Goal: Communication & Community: Answer question/provide support

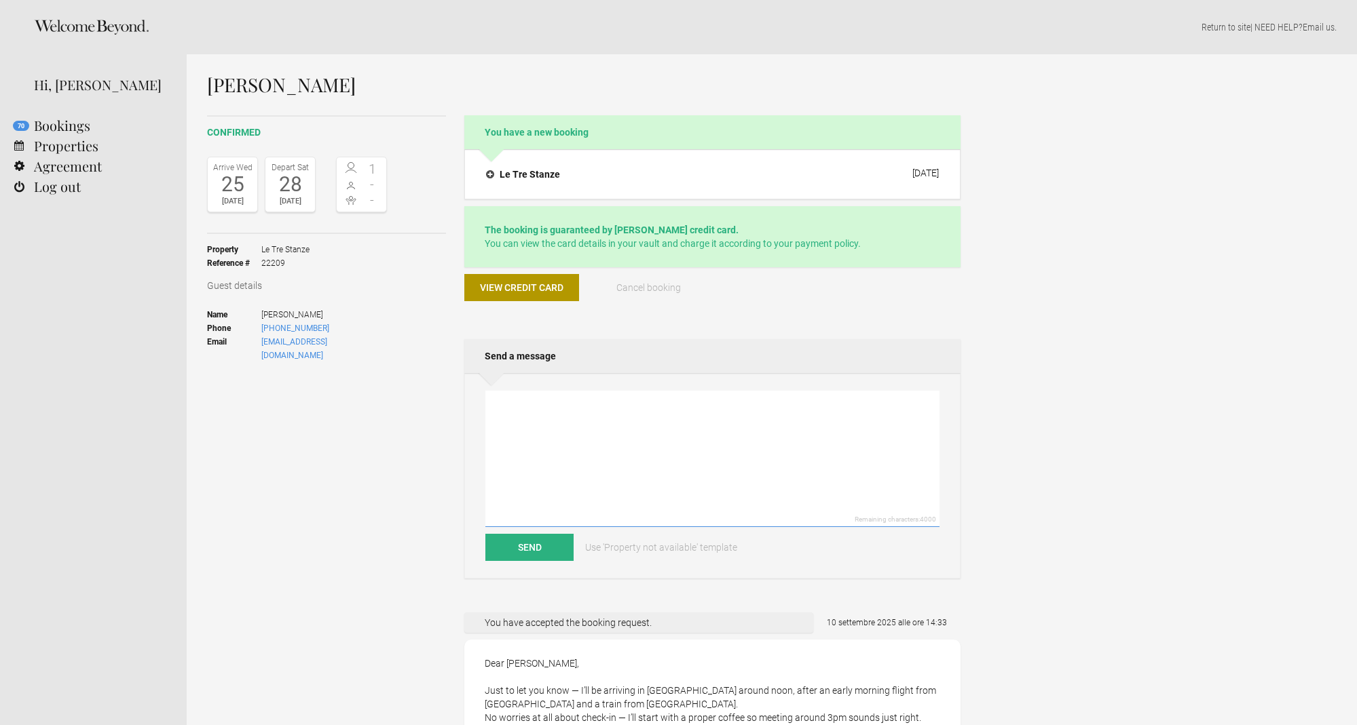
click at [565, 405] on textarea at bounding box center [712, 459] width 454 height 136
type textarea "You can bring your bags anytime [PERSON_NAME]....just let me know also on what'…"
drag, startPoint x: 539, startPoint y: 549, endPoint x: 534, endPoint y: 544, distance: 7.2
click at [538, 549] on button "Send" at bounding box center [529, 547] width 88 height 27
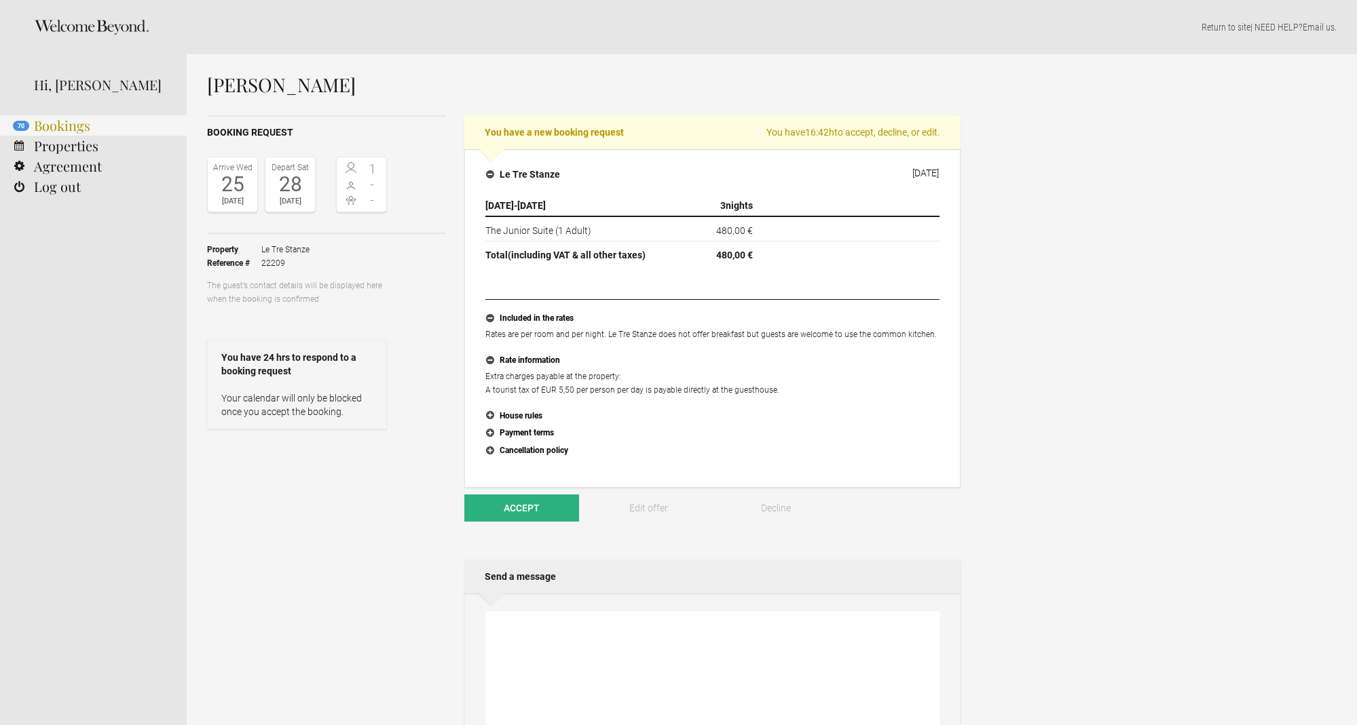
click at [61, 122] on link "70 Bookings" at bounding box center [93, 125] width 187 height 20
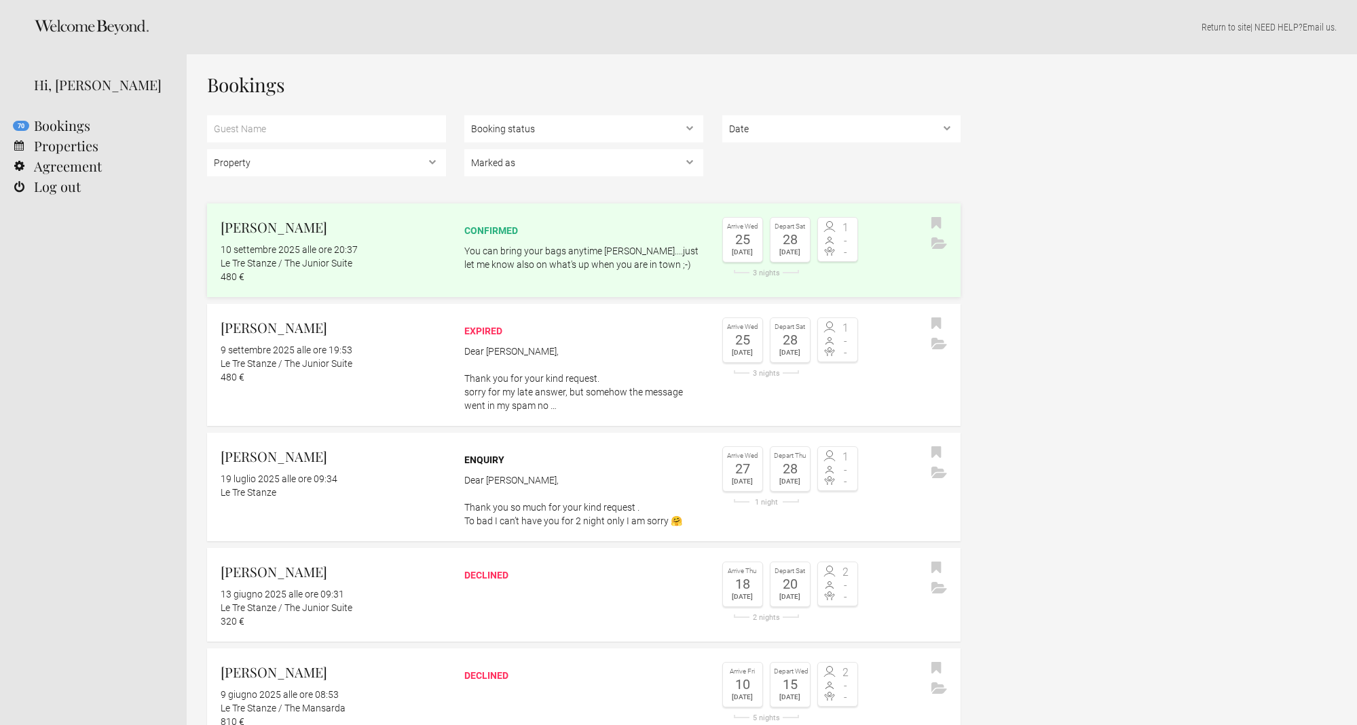
drag, startPoint x: 280, startPoint y: 251, endPoint x: 269, endPoint y: 250, distance: 10.3
click at [280, 251] on flynt-date-display "10 settembre 2025 alle ore 20:37" at bounding box center [289, 249] width 137 height 11
